Goal: Information Seeking & Learning: Learn about a topic

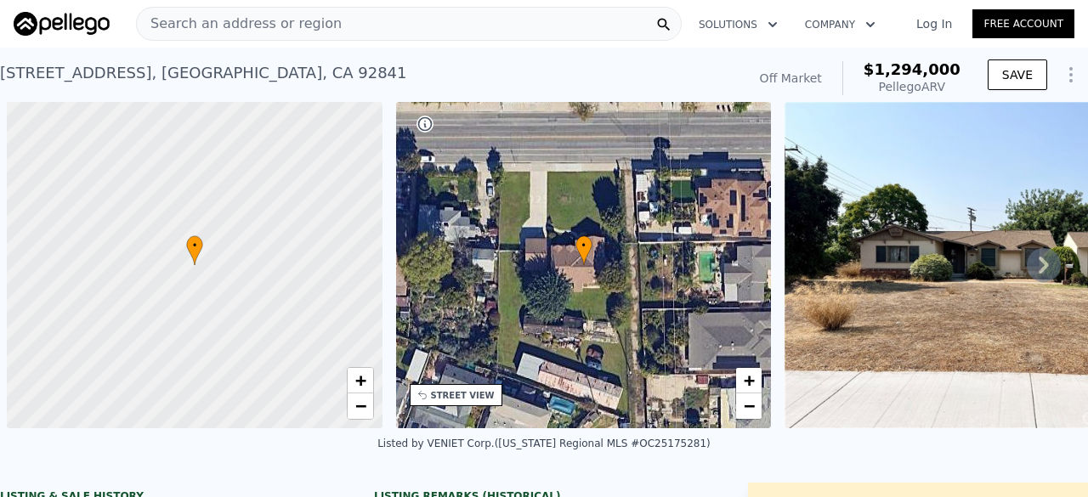
scroll to position [0, 372]
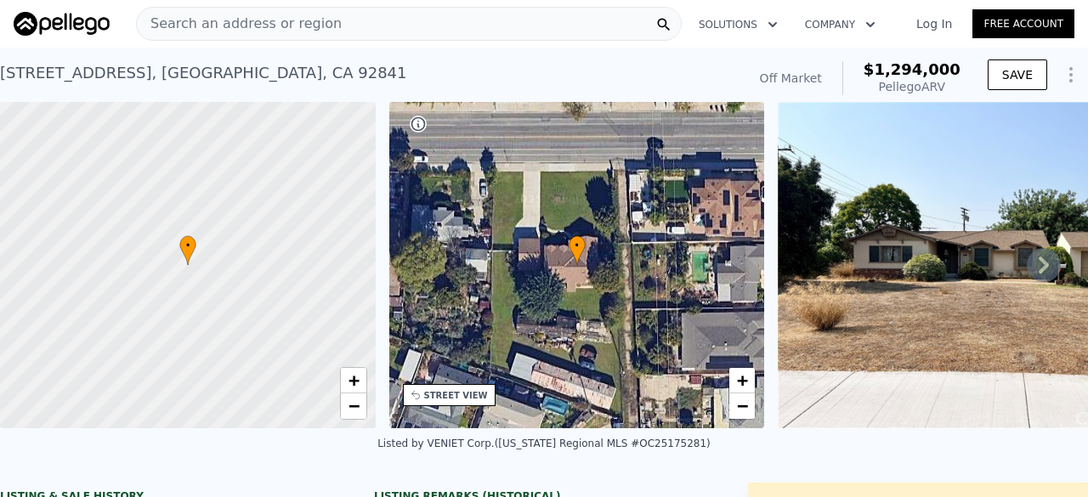
click at [199, 30] on span "Search an address or region" at bounding box center [239, 24] width 205 height 20
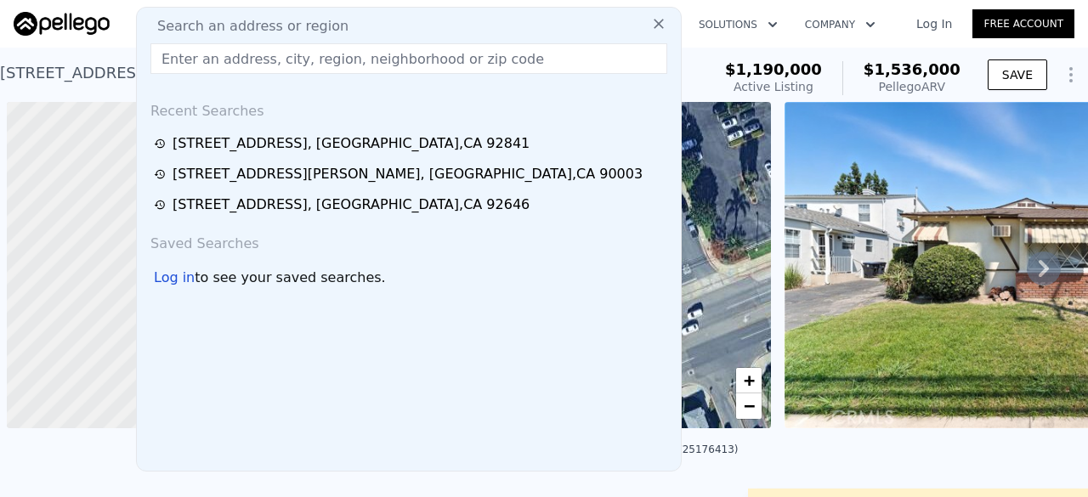
scroll to position [0, 7]
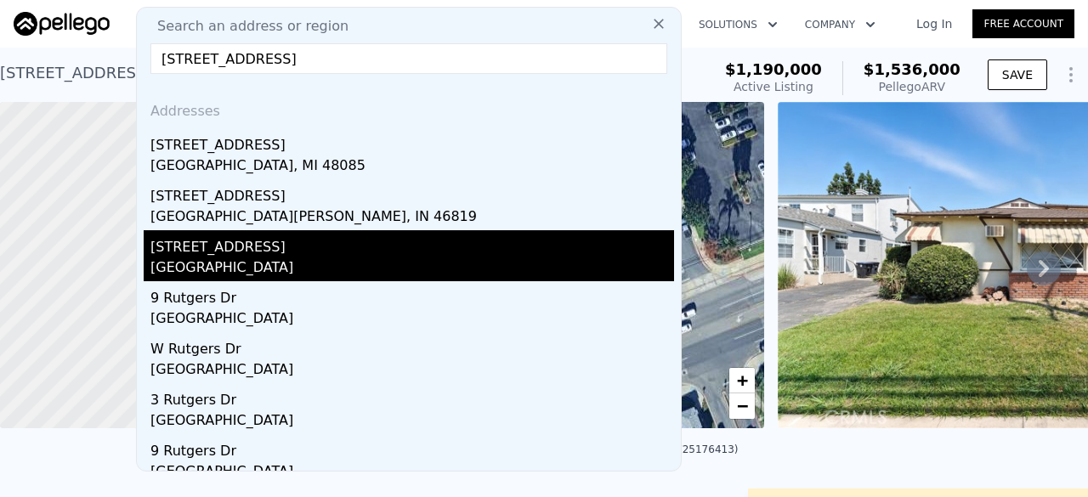
type input "[STREET_ADDRESS]"
click at [304, 247] on div "[STREET_ADDRESS]" at bounding box center [411, 243] width 523 height 27
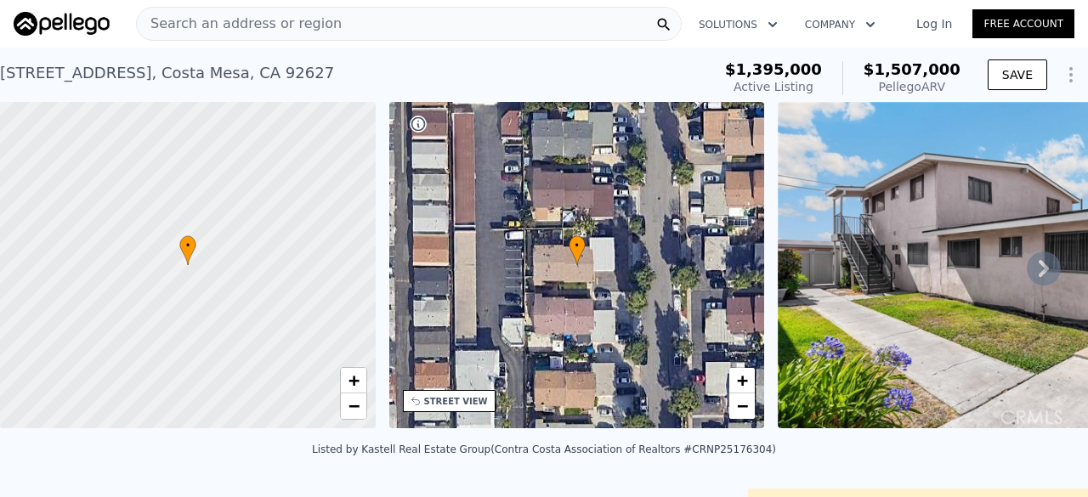
click at [461, 407] on div "STREET VIEW" at bounding box center [449, 401] width 93 height 22
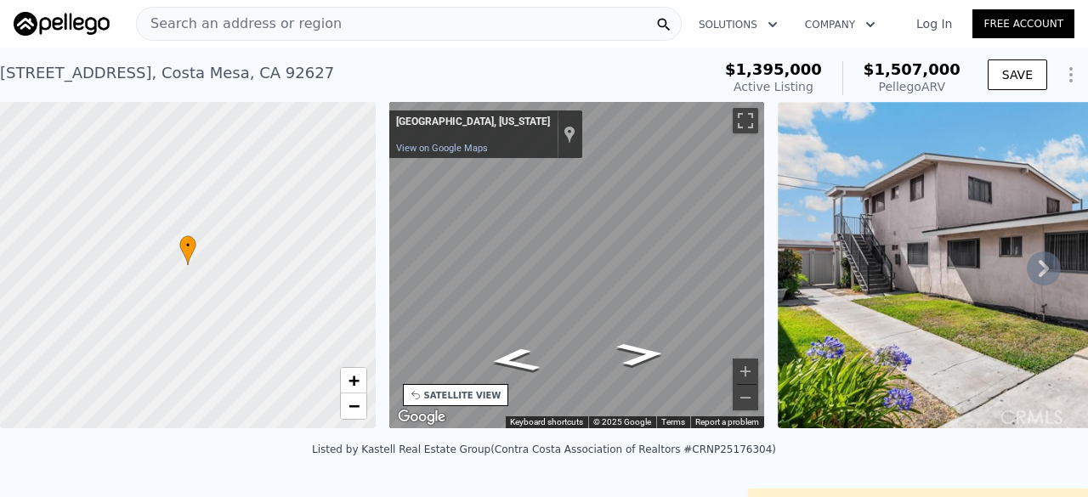
click at [455, 401] on div "SATELLITE VIEW" at bounding box center [462, 395] width 77 height 13
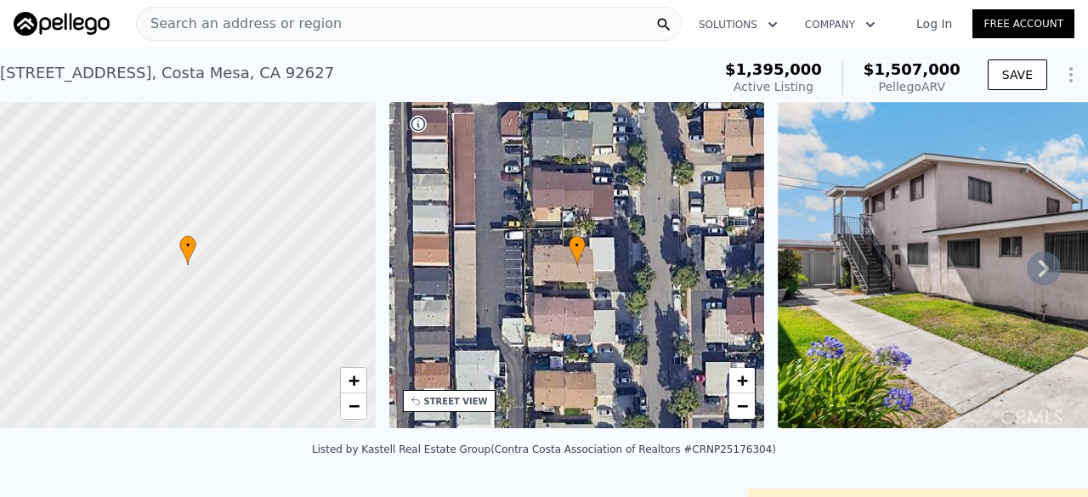
click at [455, 401] on div "STREET VIEW" at bounding box center [456, 401] width 64 height 13
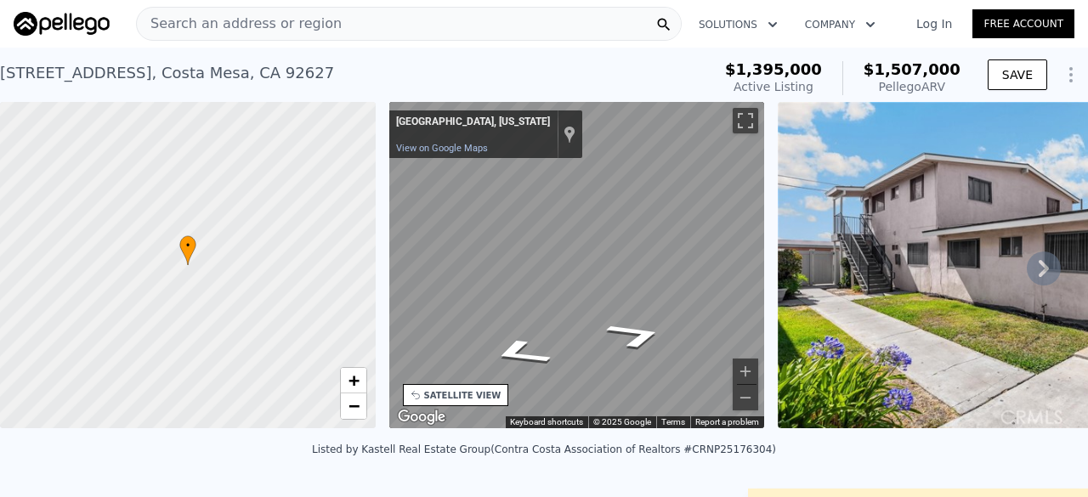
click at [337, 270] on div "• + − • + − STREET VIEW ← Move left → Move right ↑ Move up ↓ Move down + Zoom i…" at bounding box center [544, 268] width 1088 height 332
click at [900, 201] on div "• + − • + − STREET VIEW ← Move left → Move right ↑ Move up ↓ Move down + Zoom i…" at bounding box center [544, 268] width 1088 height 332
click at [170, 106] on div "• + − • + − STREET VIEW ← Move left → Move right ↑ Move up ↓ Move down + Zoom i…" at bounding box center [544, 268] width 1088 height 332
click at [596, 246] on div "Map" at bounding box center [577, 265] width 376 height 326
click at [291, 259] on div "• + − • + − STREET VIEW ← Move left → Move right ↑ Move up ↓ Move down + Zoom i…" at bounding box center [544, 268] width 1088 height 332
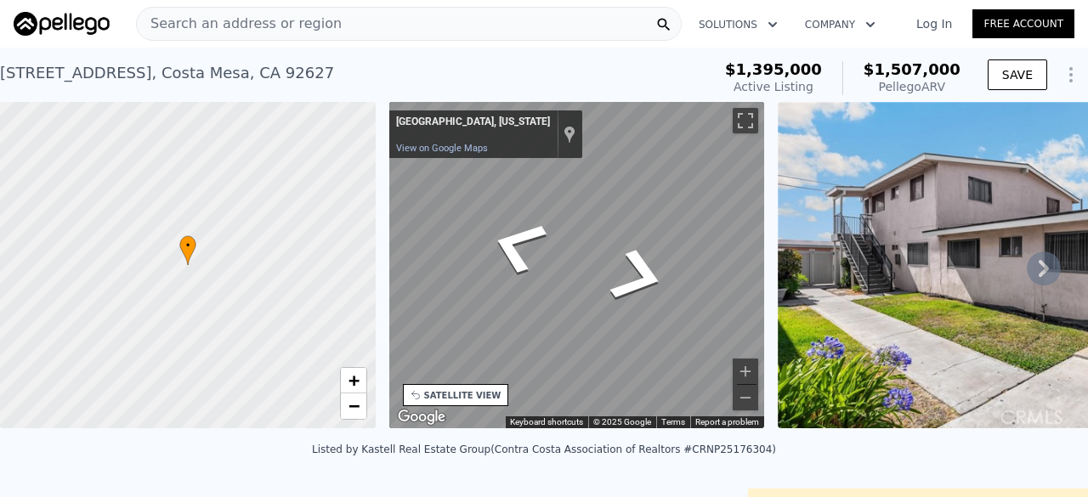
click at [285, 434] on div "• + − • + − STREET VIEW ← Move left → Move right ↑ Move up ↓ Move down + Zoom i…" at bounding box center [544, 268] width 1088 height 332
